Goal: Task Accomplishment & Management: Manage account settings

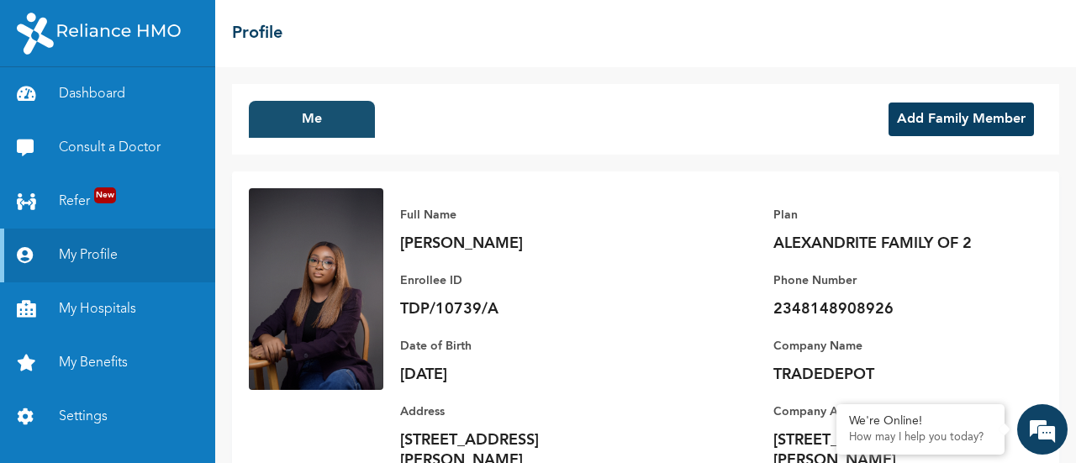
click at [305, 124] on button "Me" at bounding box center [312, 119] width 126 height 37
click at [121, 100] on link "Dashboard" at bounding box center [107, 94] width 215 height 54
click at [980, 113] on button "Add Family Member" at bounding box center [960, 120] width 145 height 34
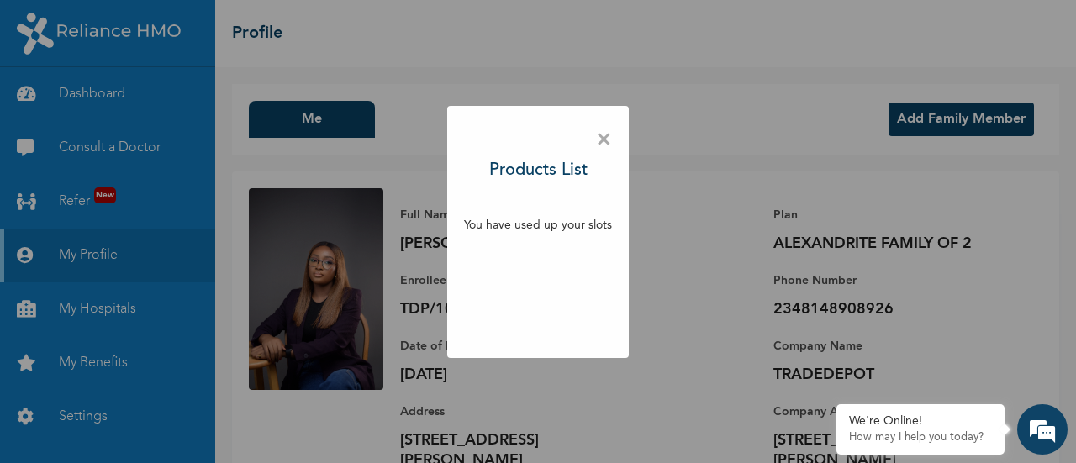
click at [603, 145] on span "×" at bounding box center [604, 140] width 16 height 35
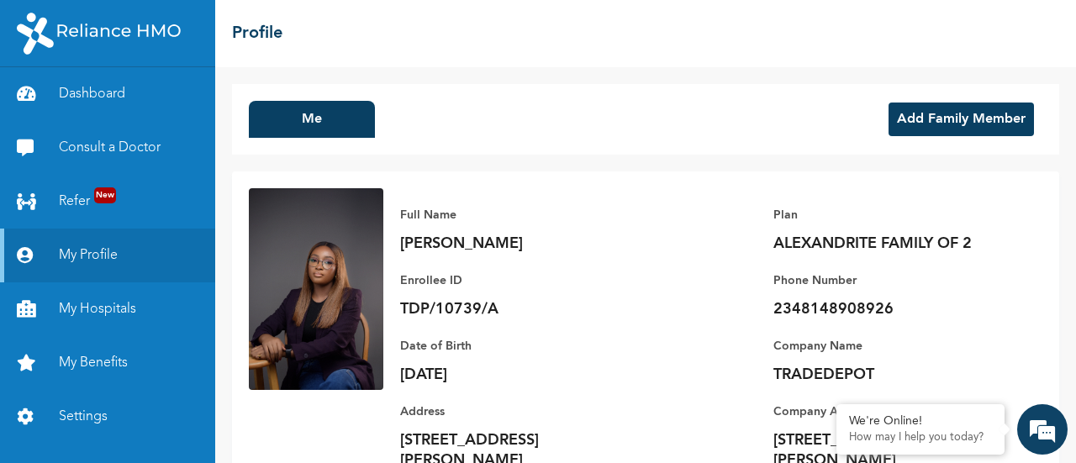
click at [940, 128] on button "Add Family Member" at bounding box center [960, 120] width 145 height 34
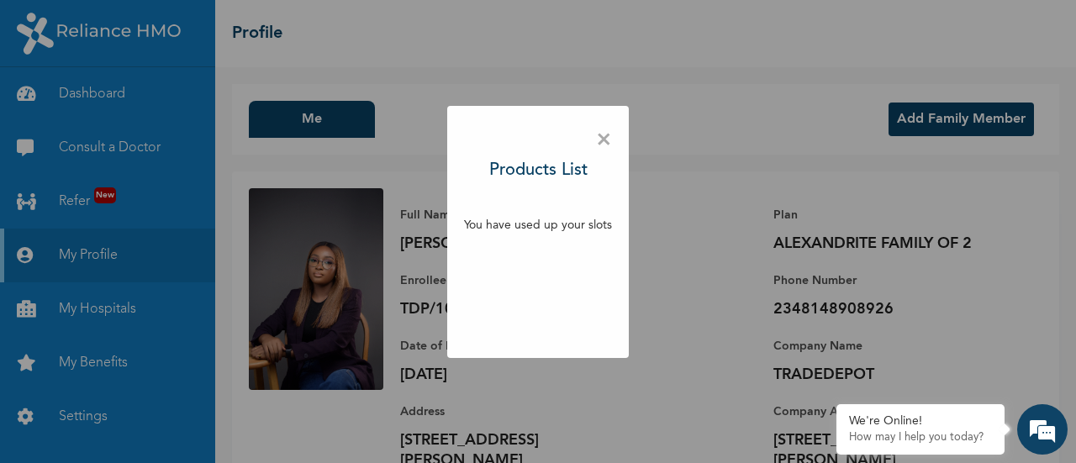
click at [755, 145] on div "× Products List You have used up your slots" at bounding box center [538, 231] width 1076 height 463
click at [600, 134] on span "×" at bounding box center [604, 140] width 16 height 35
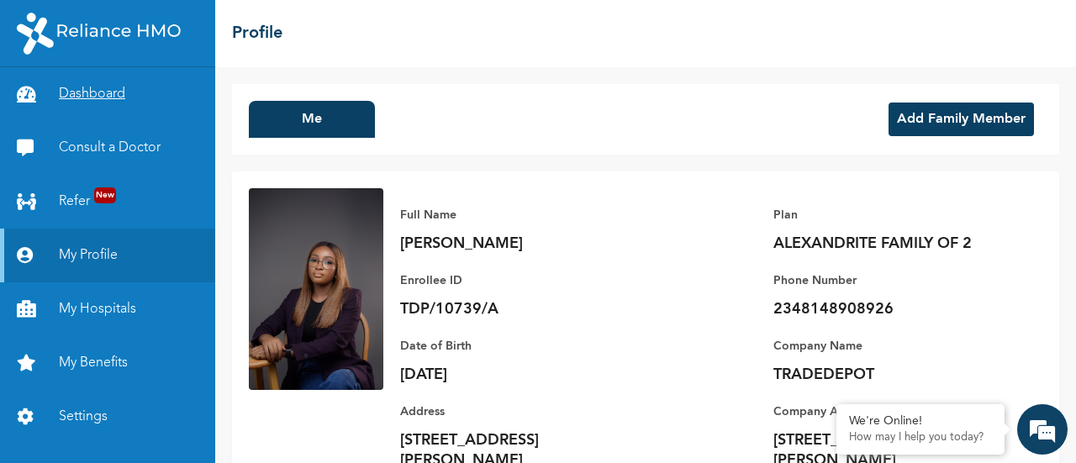
click at [97, 101] on link "Dashboard" at bounding box center [107, 94] width 215 height 54
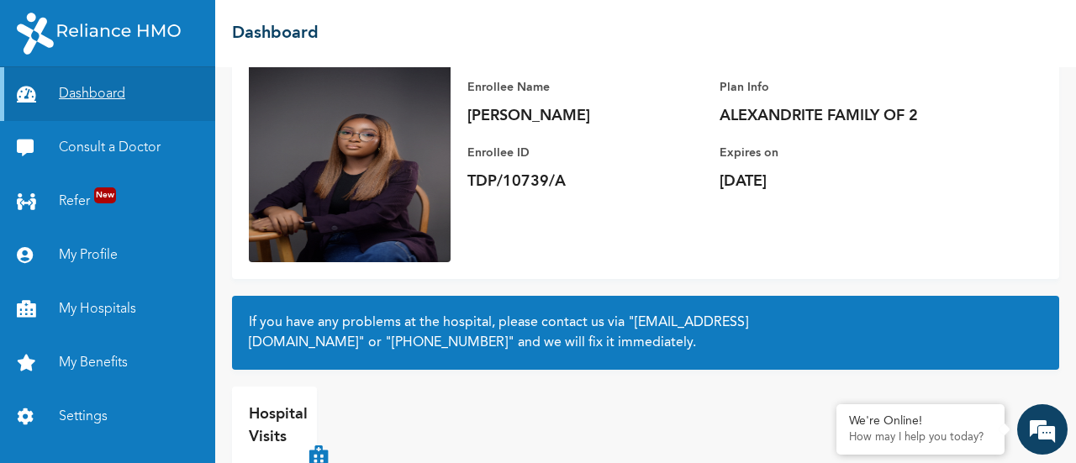
scroll to position [133, 0]
